Goal: Task Accomplishment & Management: Complete application form

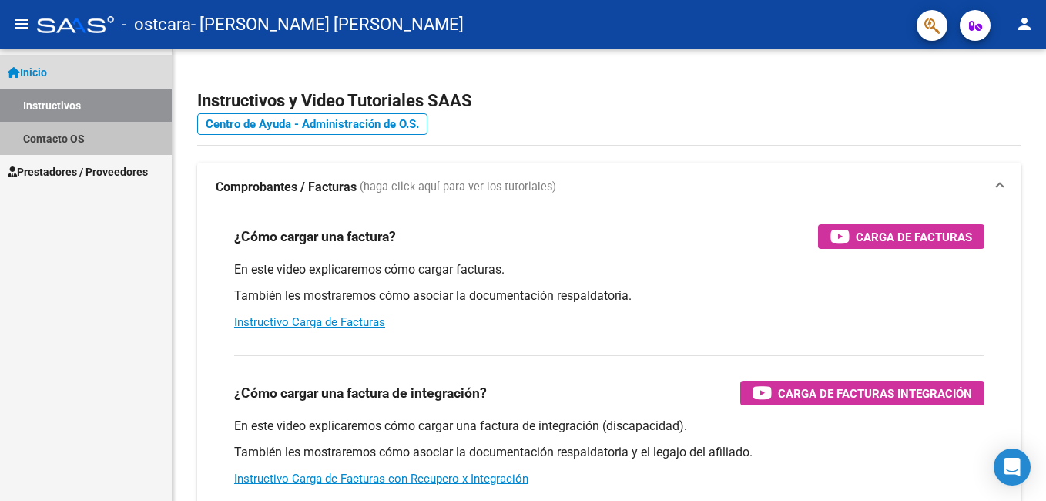
click at [95, 128] on link "Contacto OS" at bounding box center [86, 138] width 172 height 33
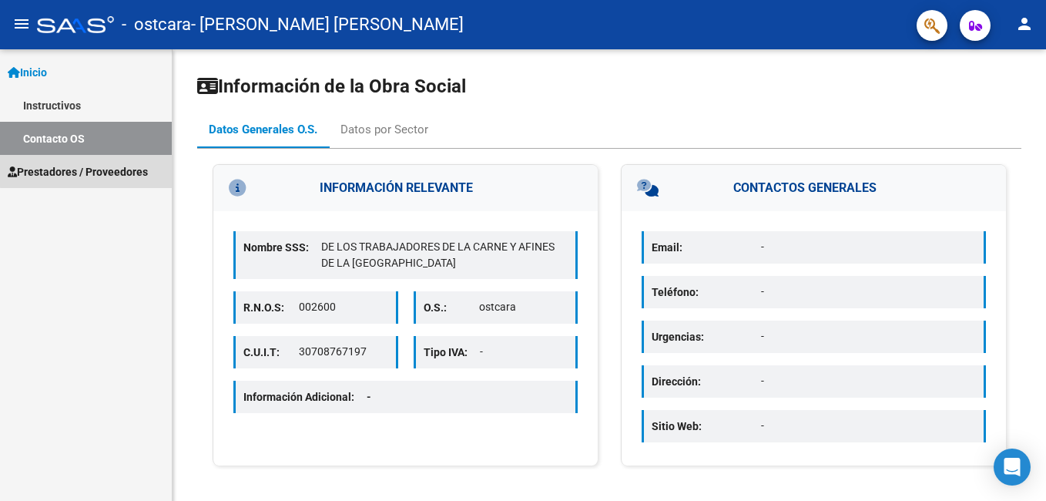
click at [106, 165] on span "Prestadores / Proveedores" at bounding box center [78, 171] width 140 height 17
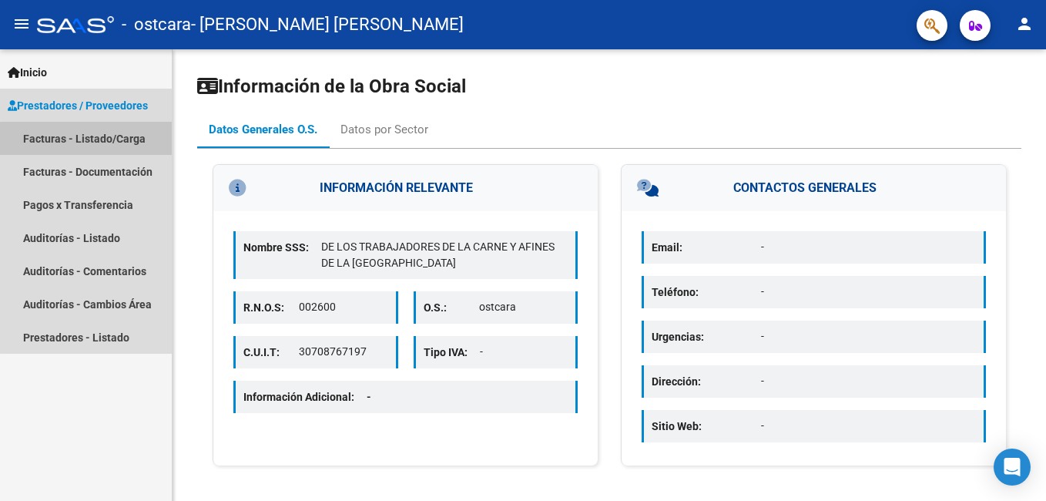
click at [105, 145] on link "Facturas - Listado/Carga" at bounding box center [86, 138] width 172 height 33
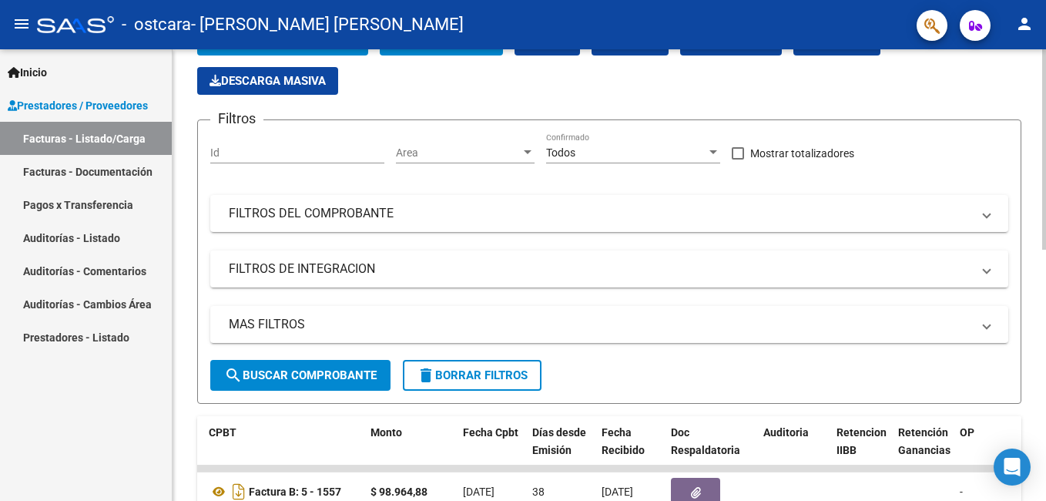
scroll to position [25, 0]
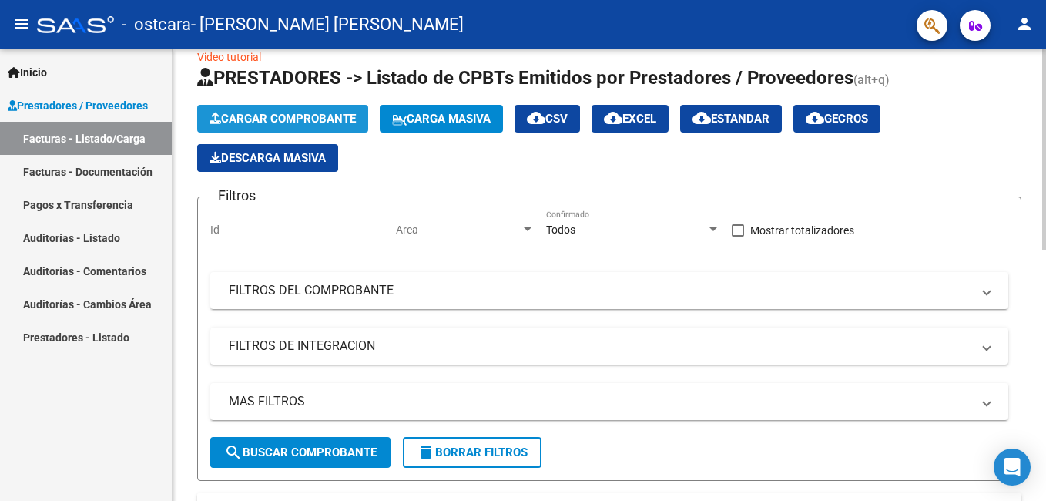
click at [297, 125] on span "Cargar Comprobante" at bounding box center [283, 119] width 146 height 14
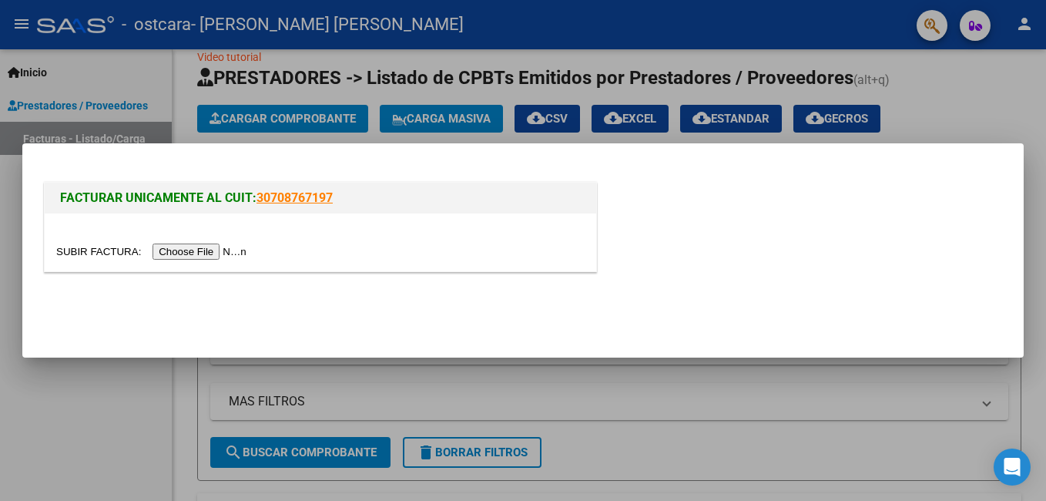
click at [206, 262] on div at bounding box center [321, 242] width 552 height 58
click at [204, 254] on input "file" at bounding box center [153, 251] width 195 height 16
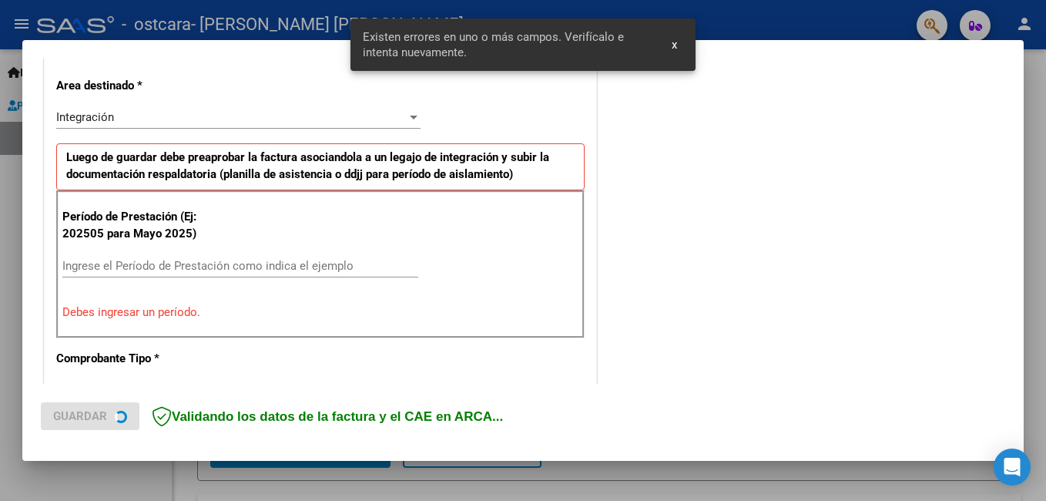
scroll to position [374, 0]
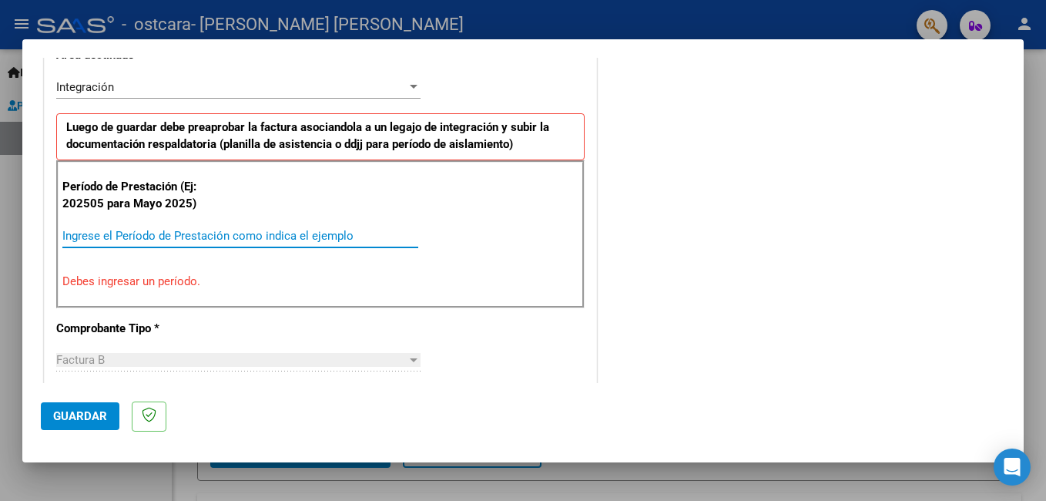
click at [199, 233] on input "Ingrese el Período de Prestación como indica el ejemplo" at bounding box center [240, 236] width 356 height 14
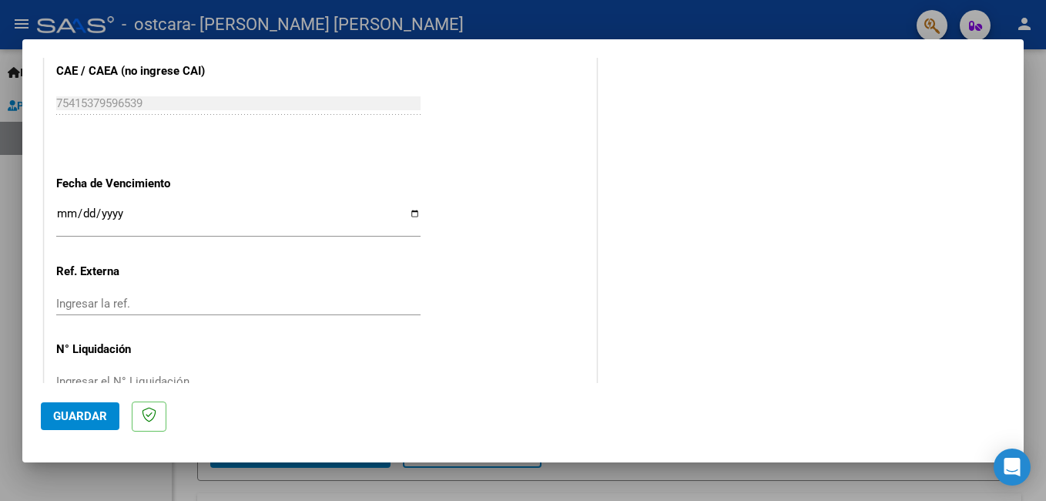
scroll to position [1030, 0]
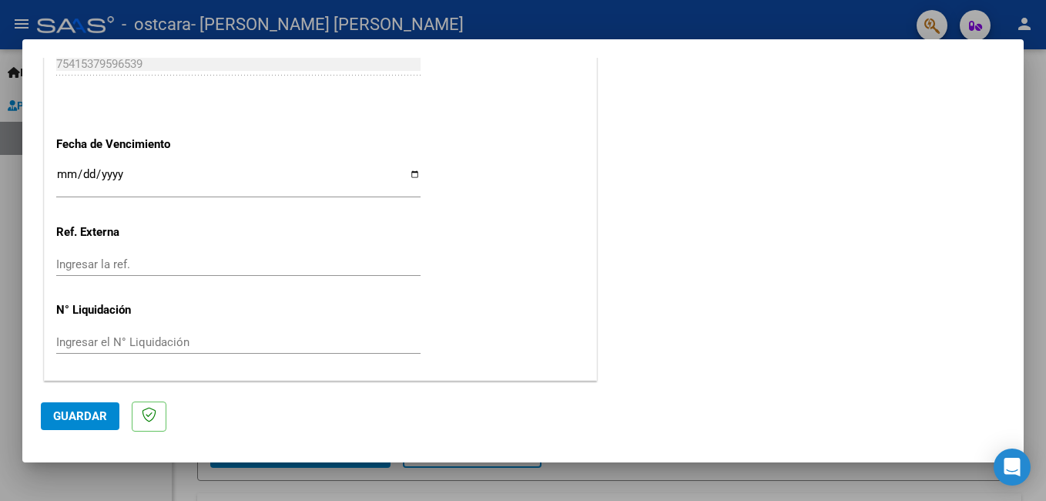
type input "202509"
click at [79, 416] on span "Guardar" at bounding box center [80, 416] width 54 height 14
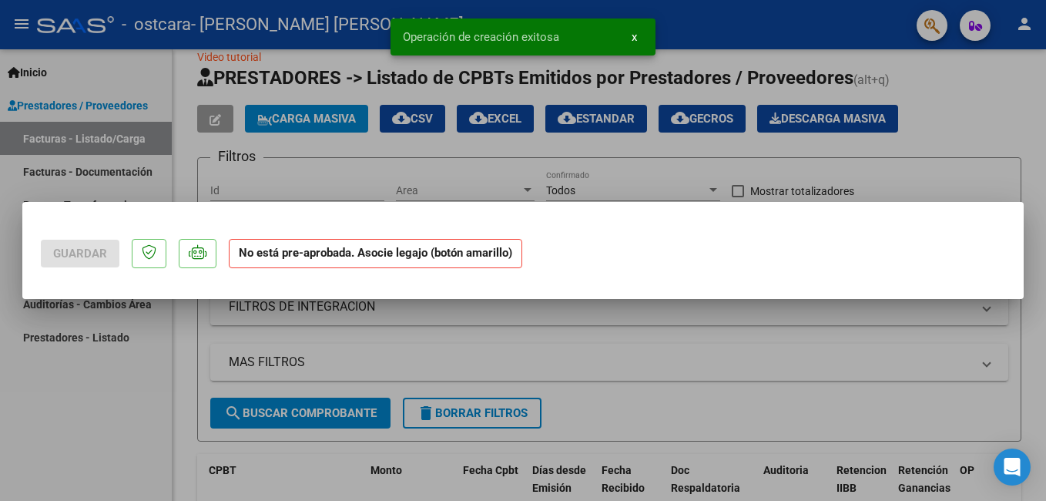
scroll to position [0, 0]
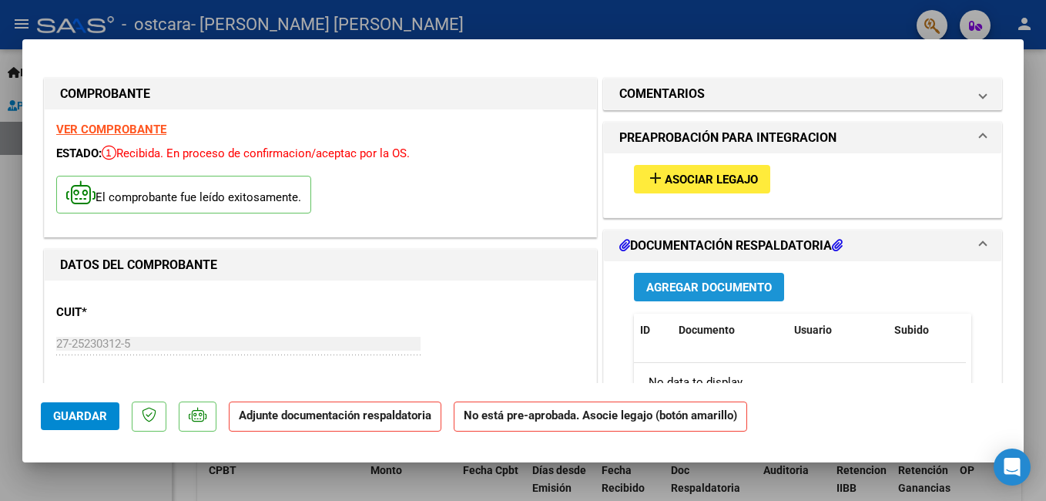
click at [682, 281] on span "Agregar Documento" at bounding box center [709, 287] width 126 height 14
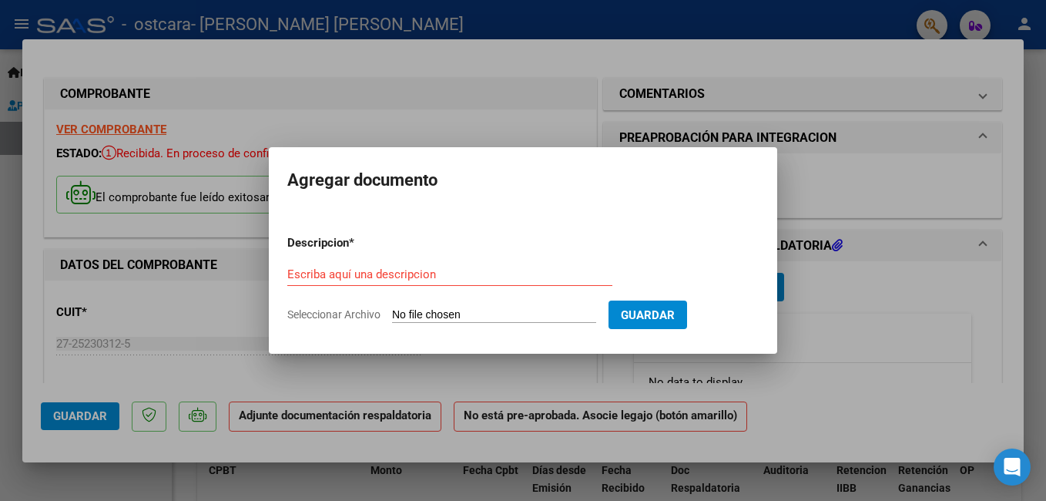
click at [498, 275] on input "Escriba aquí una descripcion" at bounding box center [449, 274] width 325 height 14
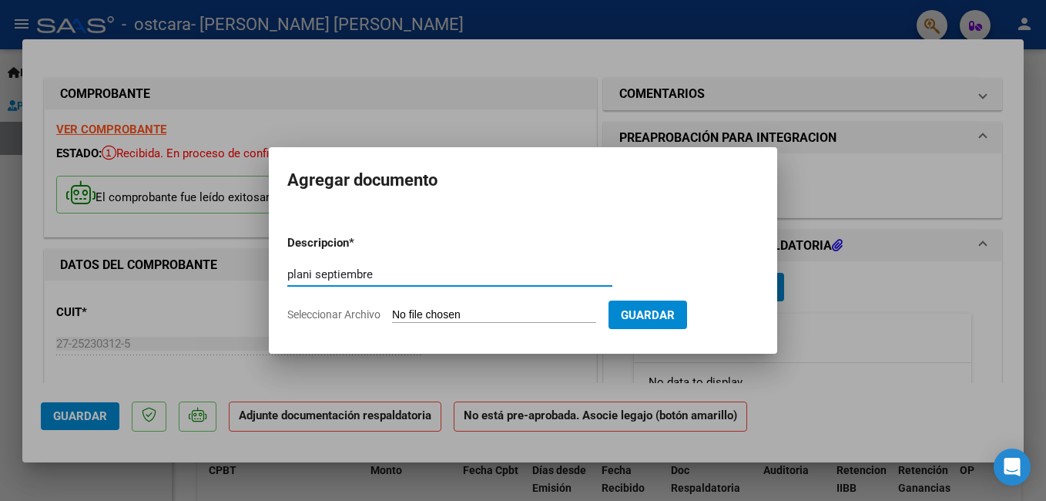
type input "plani septiembre"
click at [531, 317] on input "Seleccionar Archivo" at bounding box center [494, 315] width 204 height 15
type input "C:\fakepath\[PERSON_NAME] sep.pdf"
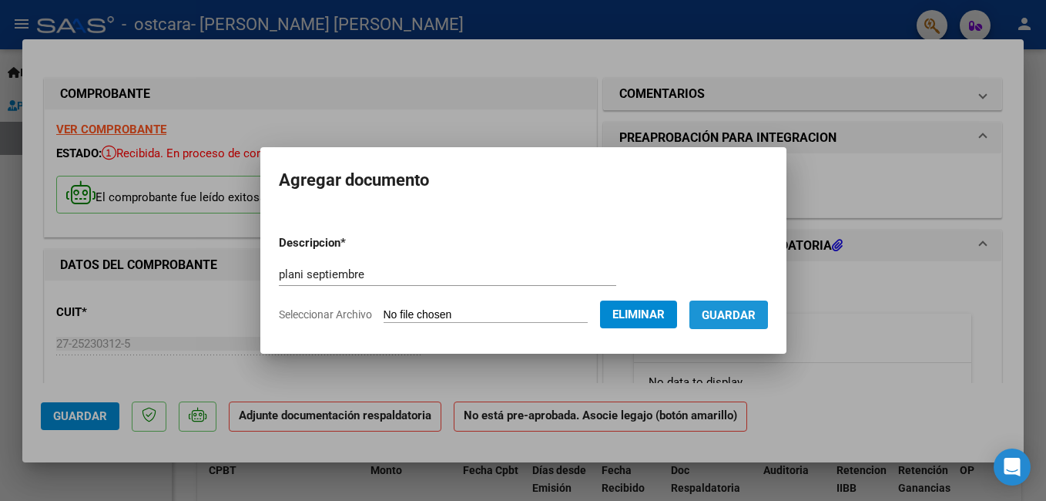
click at [739, 319] on span "Guardar" at bounding box center [729, 315] width 54 height 14
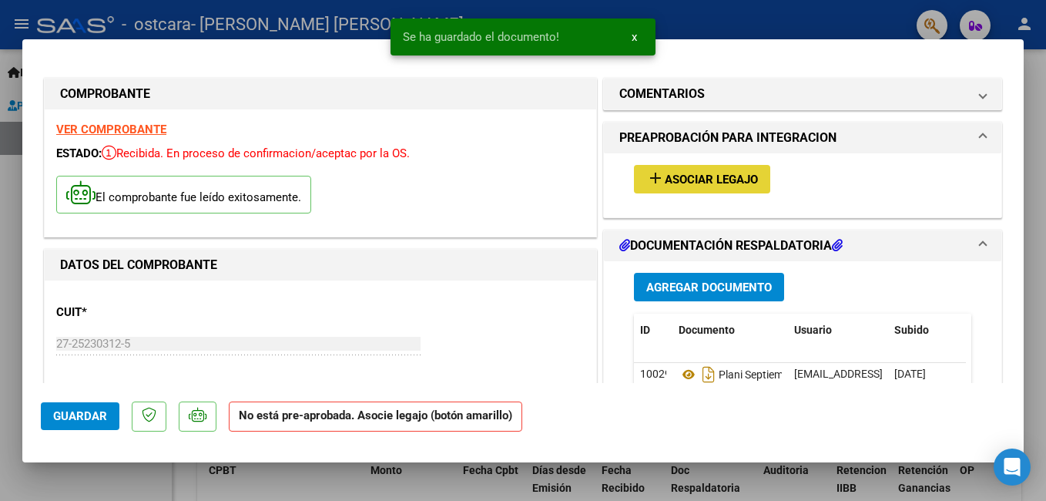
click at [736, 186] on span "Asociar Legajo" at bounding box center [711, 180] width 93 height 14
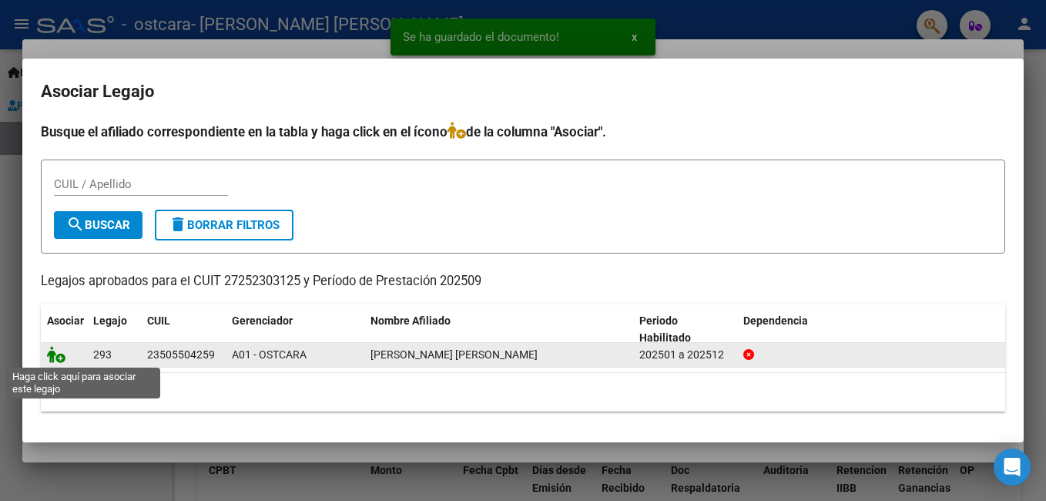
click at [59, 353] on icon at bounding box center [56, 354] width 18 height 17
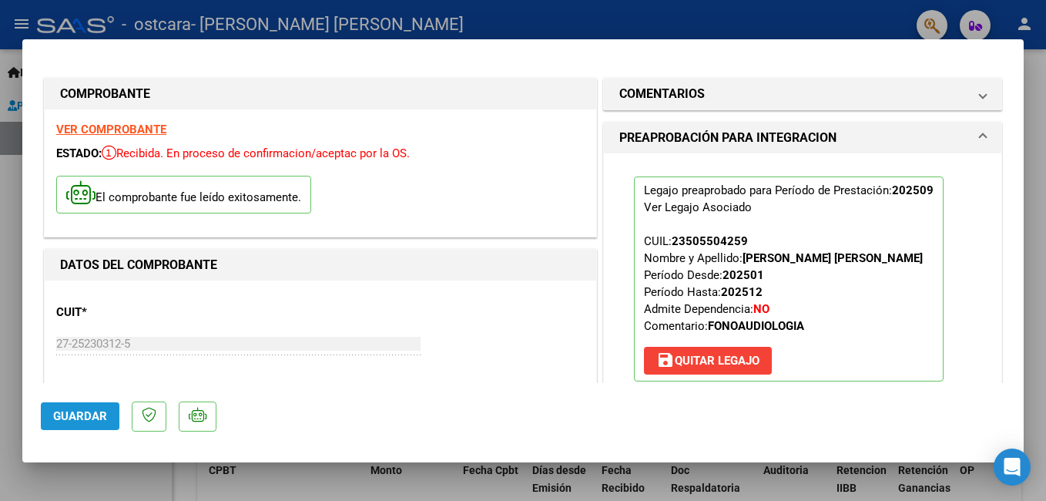
click at [78, 415] on span "Guardar" at bounding box center [80, 416] width 54 height 14
